Goal: Task Accomplishment & Management: Use online tool/utility

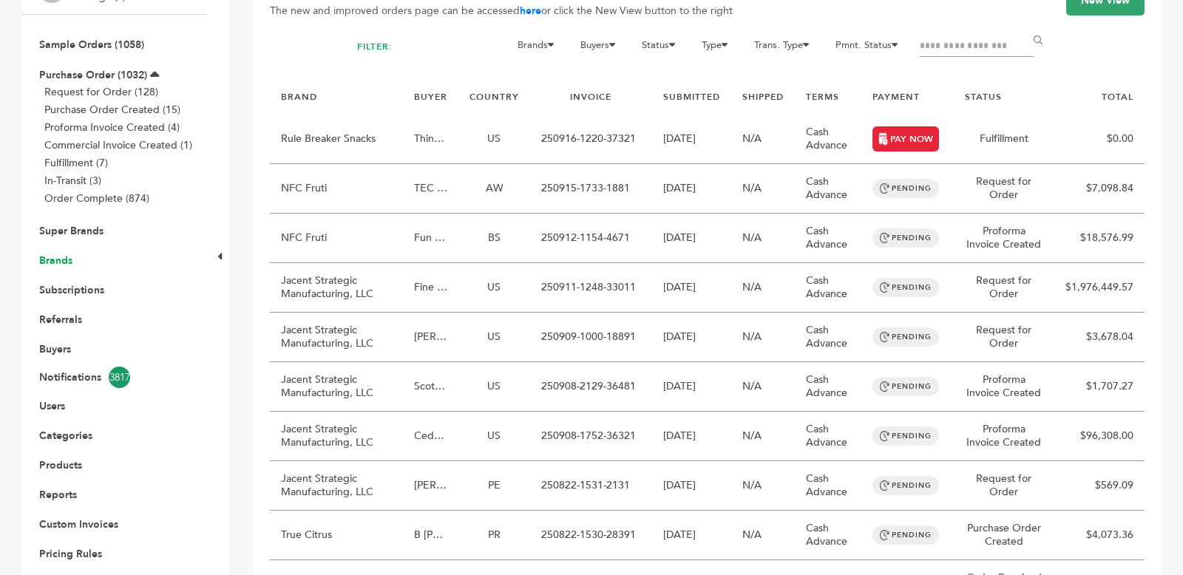
click at [64, 263] on link "Brands" at bounding box center [55, 261] width 33 height 14
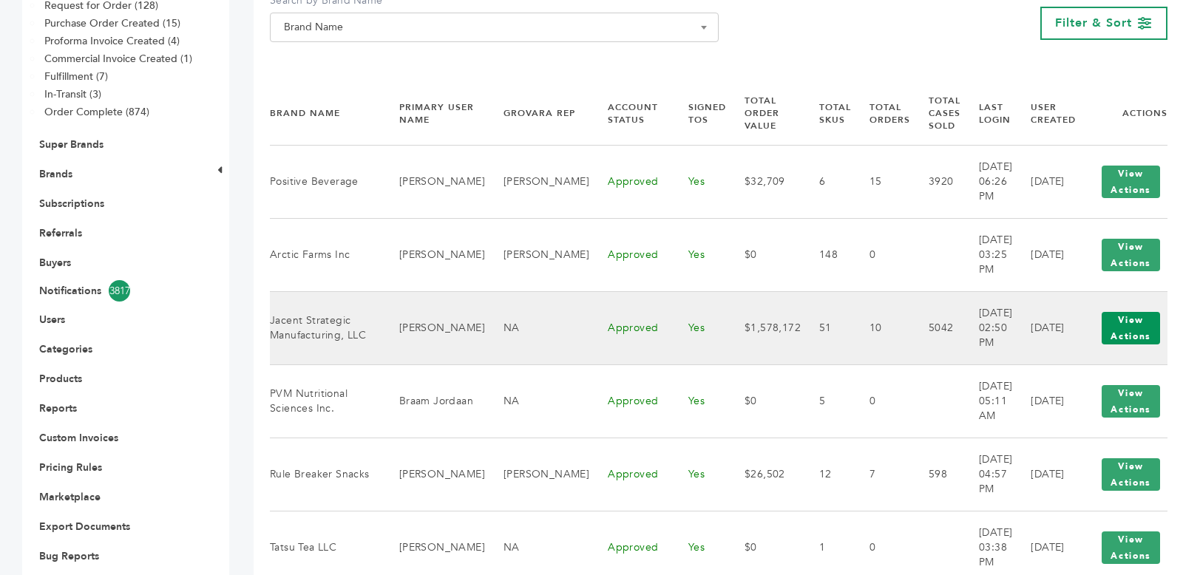
click at [1107, 336] on button "View Actions" at bounding box center [1131, 328] width 58 height 33
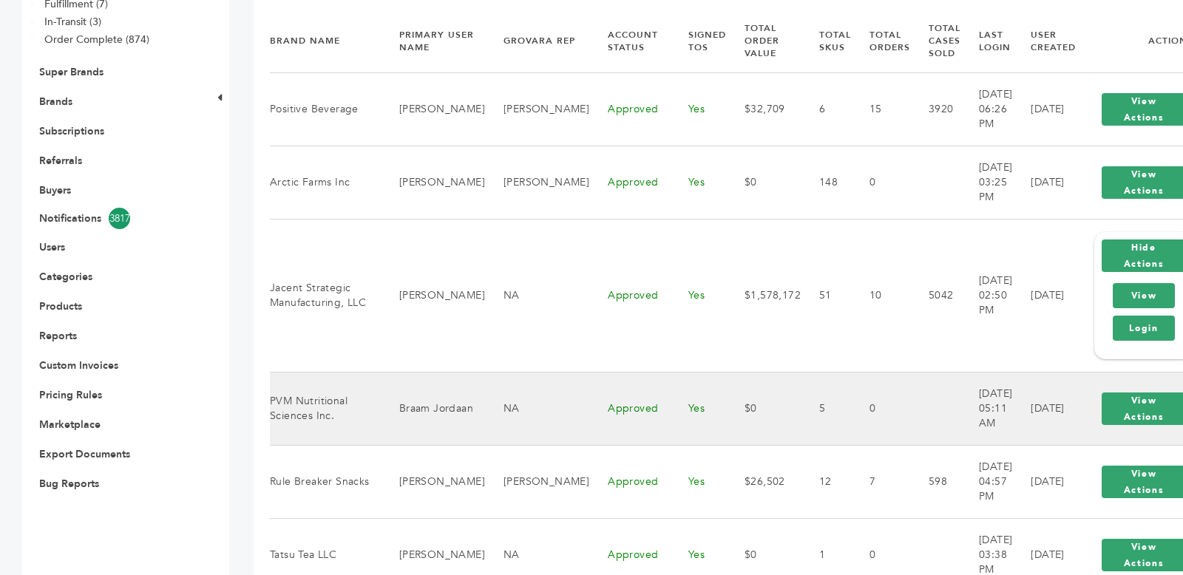
scroll to position [348, 0]
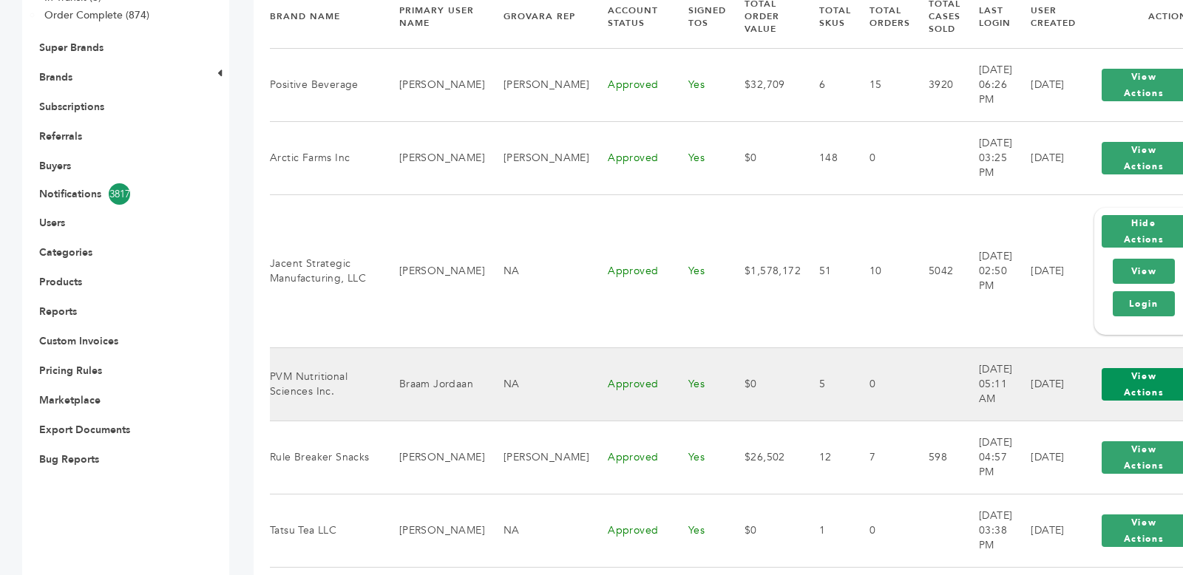
click at [1102, 382] on button "View Actions" at bounding box center [1144, 384] width 84 height 33
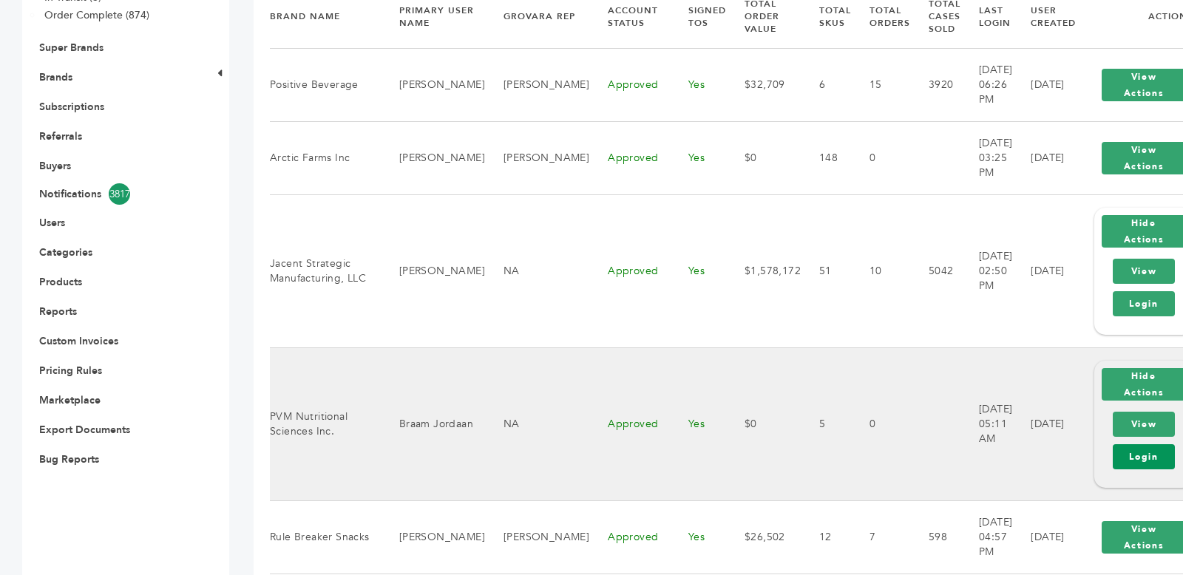
click at [1113, 456] on link "Login" at bounding box center [1143, 457] width 61 height 25
